Goal: Check status: Check status

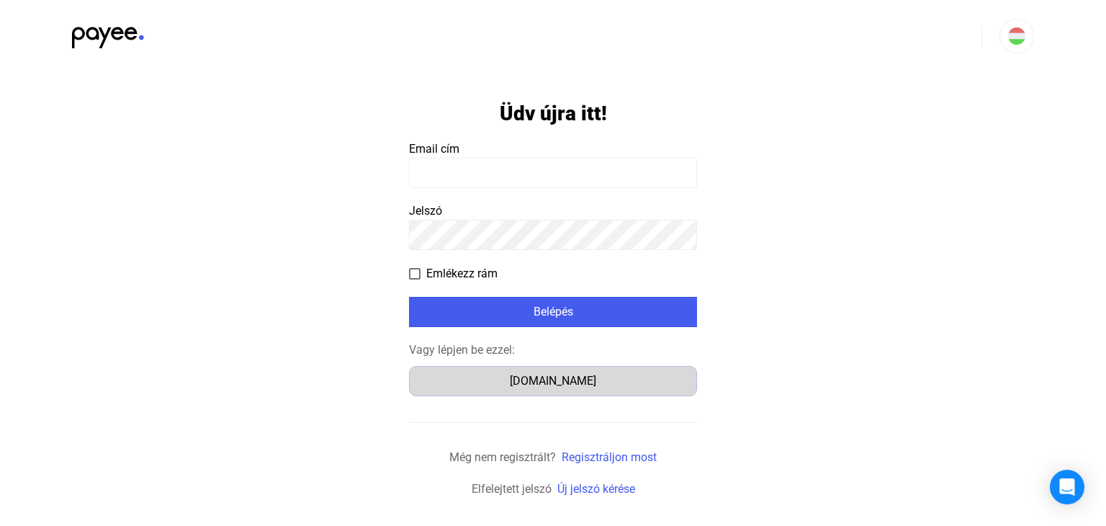
click at [537, 389] on div "[DOMAIN_NAME]" at bounding box center [553, 380] width 278 height 17
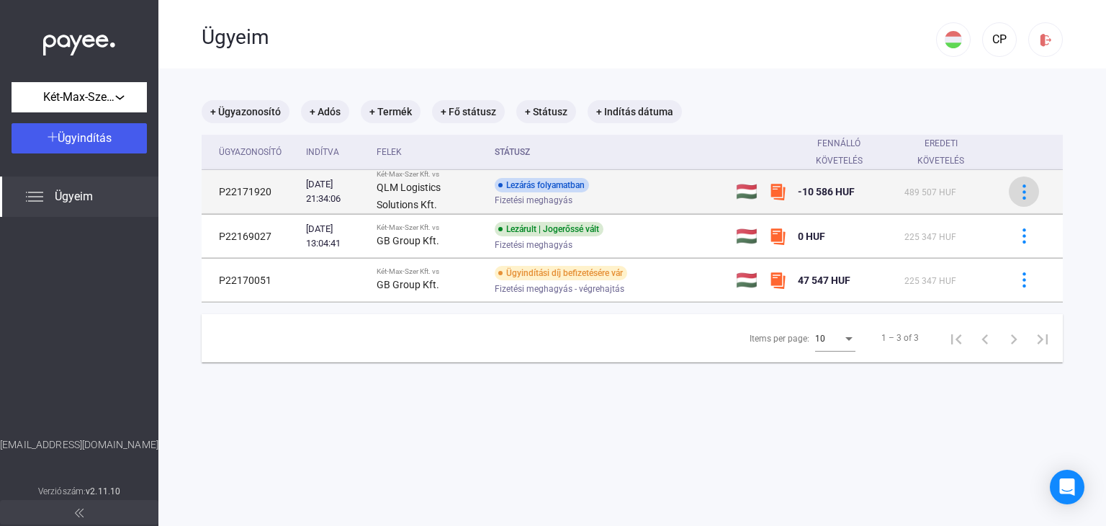
click at [1018, 194] on img at bounding box center [1024, 191] width 15 height 15
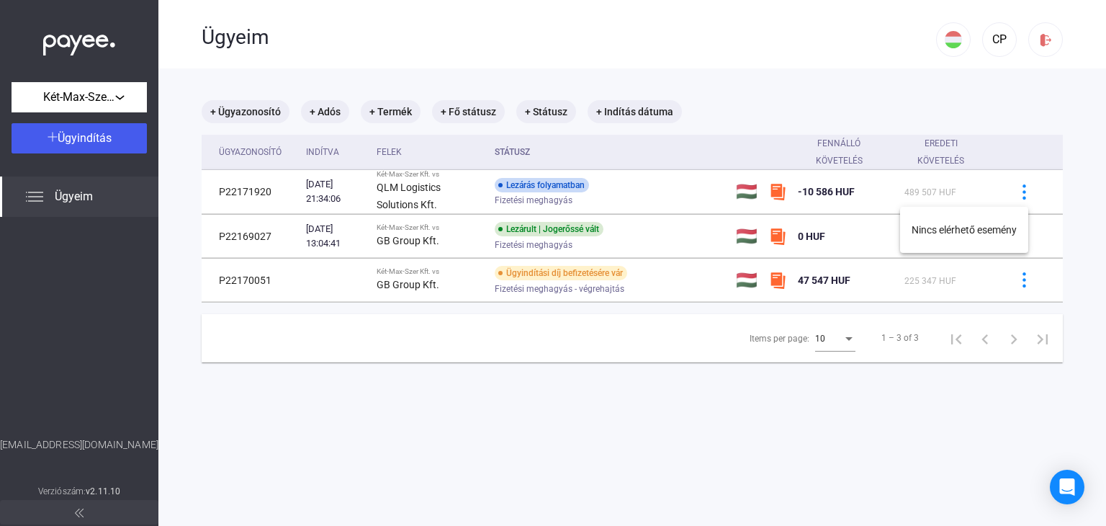
click at [673, 194] on div at bounding box center [553, 263] width 1106 height 526
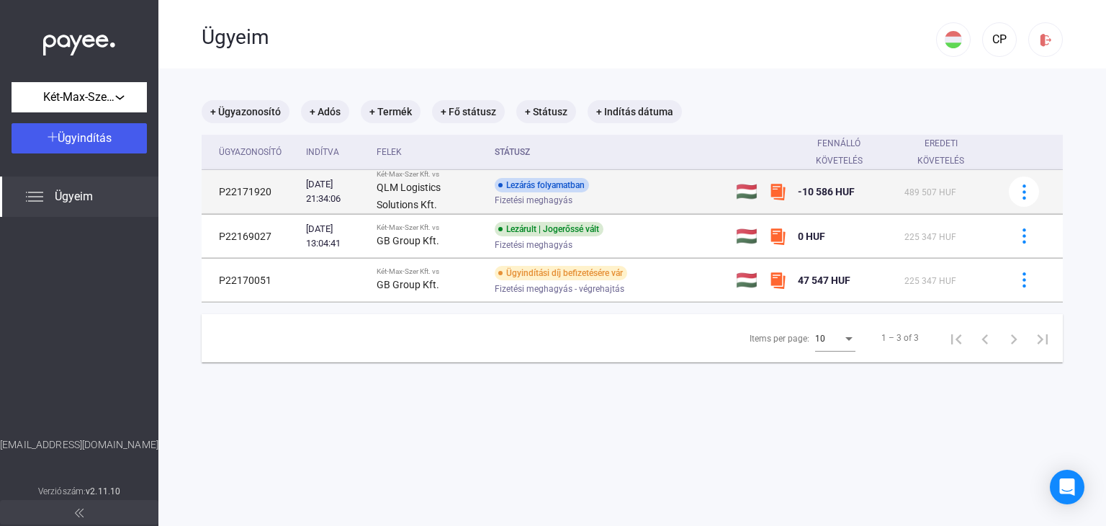
click at [616, 191] on div "Lezárás folyamatban Fizetési meghagyás" at bounding box center [610, 192] width 230 height 28
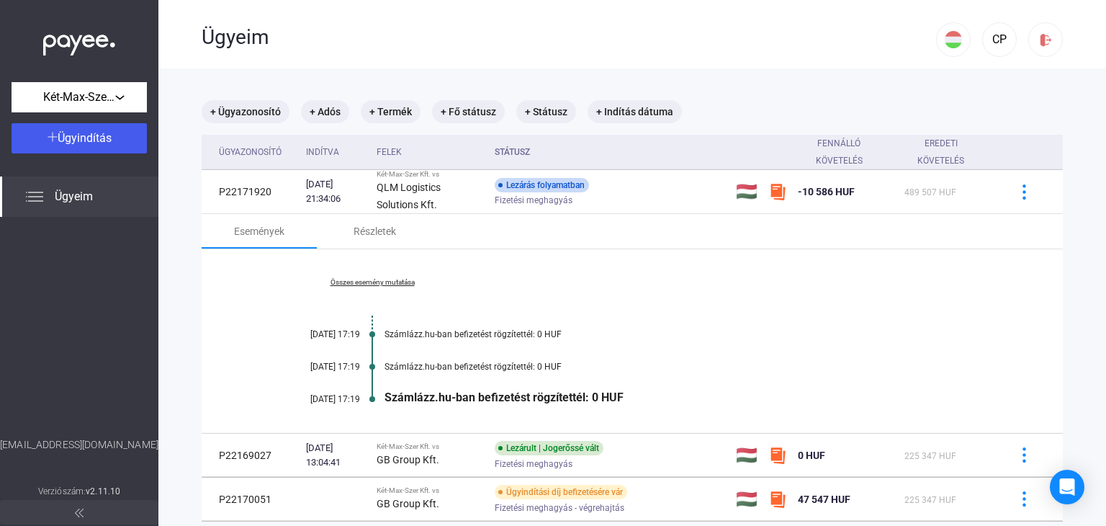
click at [387, 278] on link "Összes esemény mutatása" at bounding box center [372, 282] width 197 height 9
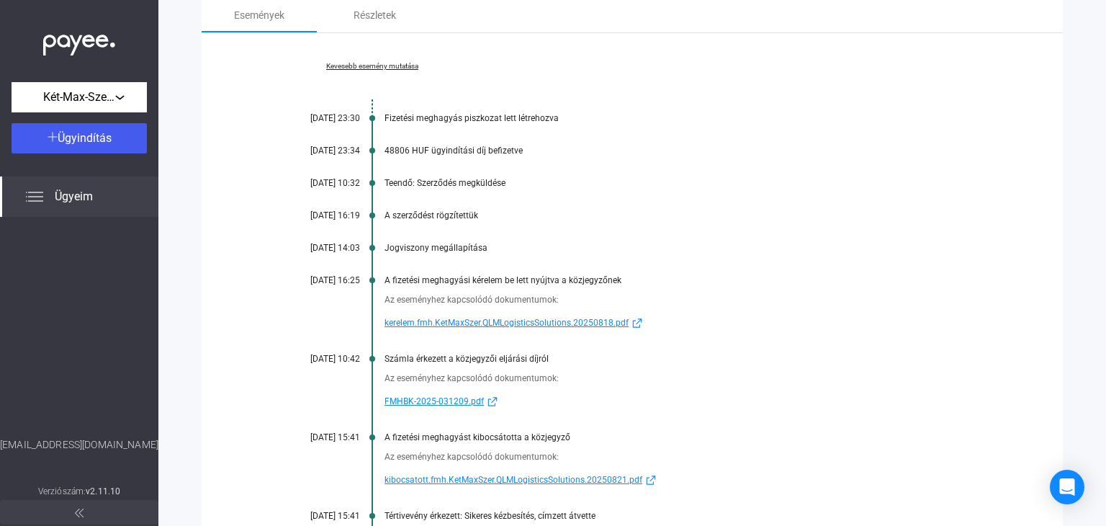
scroll to position [288, 0]
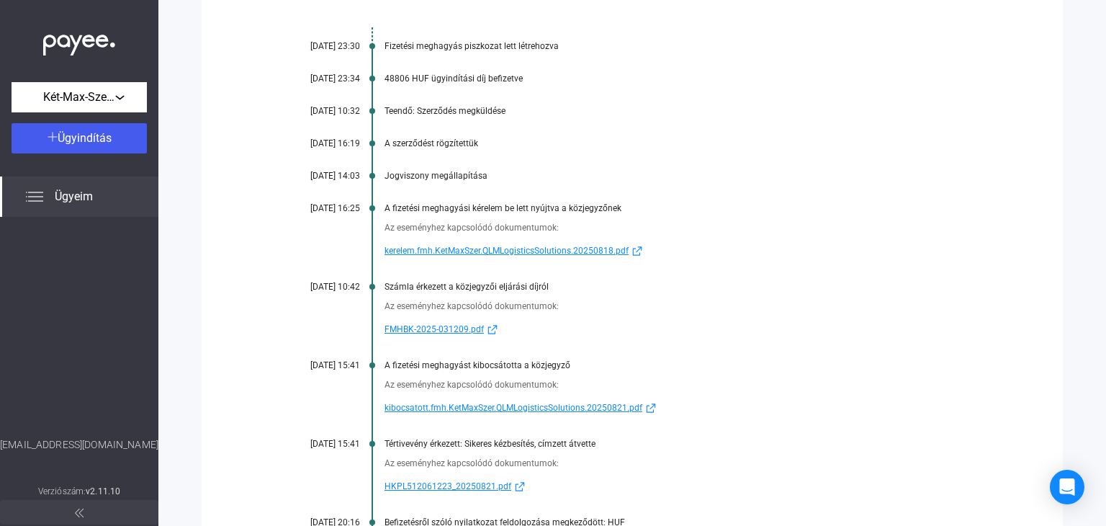
click at [457, 325] on span "FMHBK-2025-031209.pdf" at bounding box center [434, 329] width 99 height 17
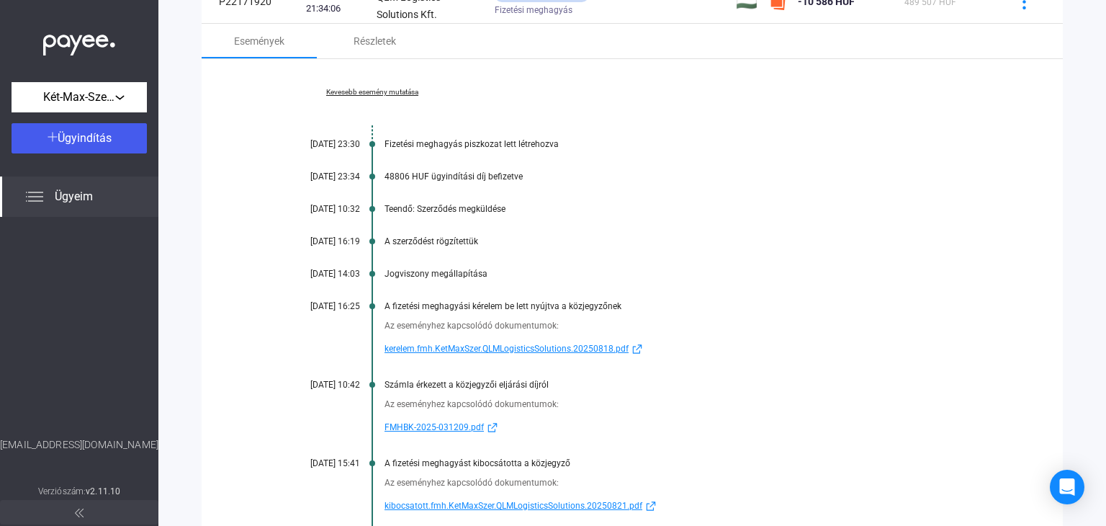
scroll to position [216, 0]
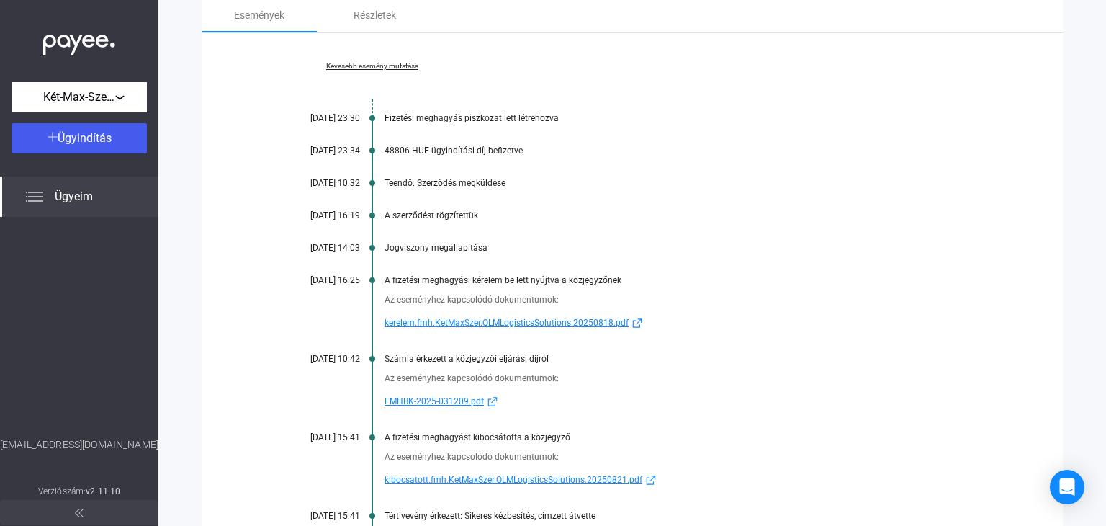
click at [436, 399] on span "FMHBK-2025-031209.pdf" at bounding box center [434, 401] width 99 height 17
click at [438, 151] on div "48806 HUF ügyindítási díj befizetve" at bounding box center [688, 150] width 606 height 10
click at [506, 323] on span "kerelem.fmh.KetMaxSzer.QLMLogisticsSolutions.20250818.pdf" at bounding box center [507, 322] width 244 height 17
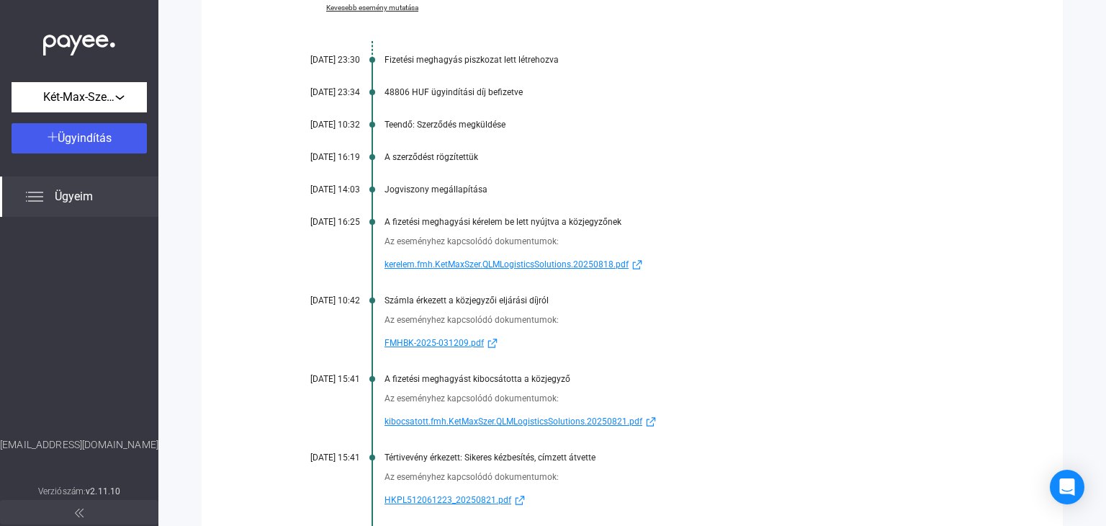
scroll to position [288, 0]
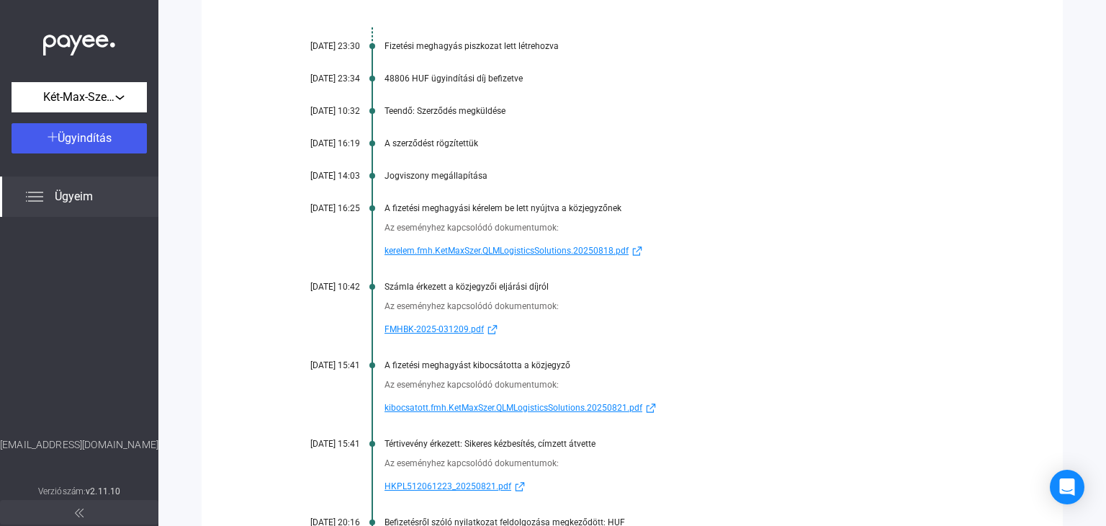
click at [454, 326] on span "FMHBK-2025-031209.pdf" at bounding box center [434, 329] width 99 height 17
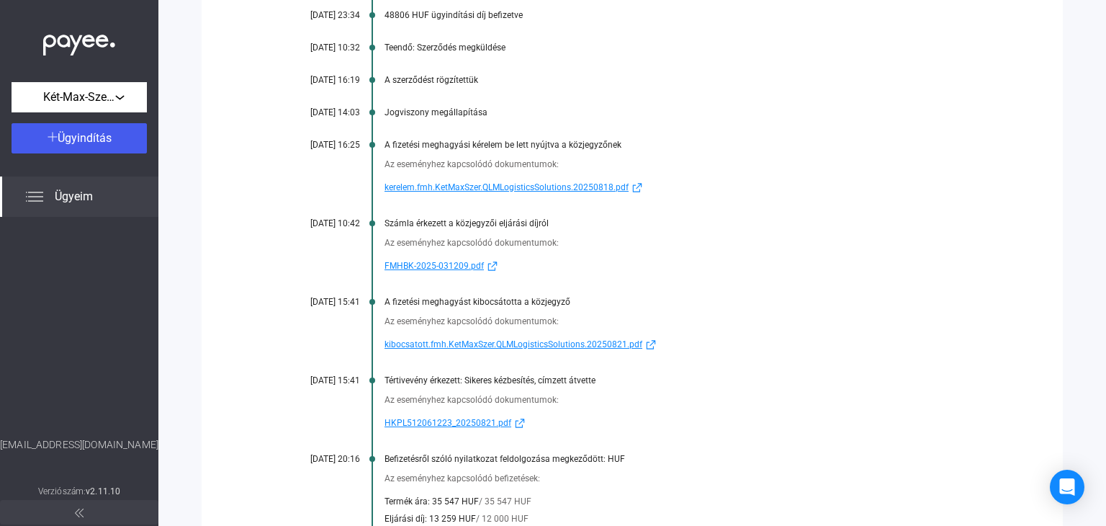
scroll to position [216, 0]
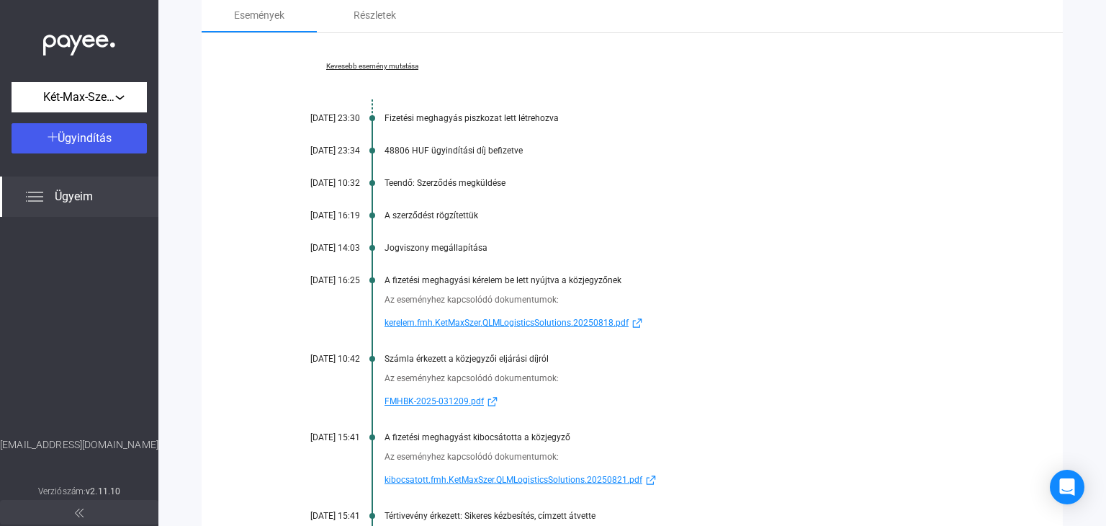
click at [458, 401] on span "FMHBK-2025-031209.pdf" at bounding box center [434, 401] width 99 height 17
